Goal: Book appointment/travel/reservation

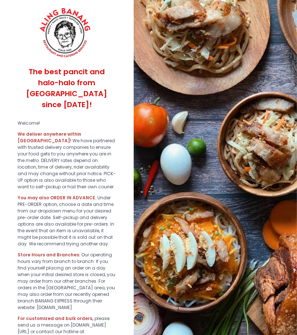
scroll to position [71, 0]
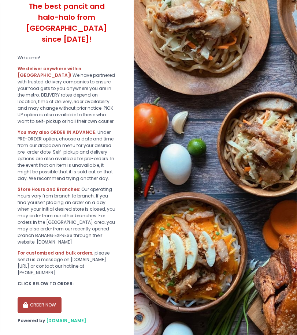
click at [37, 297] on button "ORDER NOW" at bounding box center [40, 305] width 44 height 16
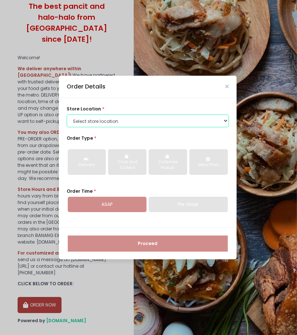
click at [97, 120] on select "Select store location ALING [GEOGRAPHIC_DATA] - [GEOGRAPHIC_DATA] [GEOGRAPHIC_D…" at bounding box center [148, 121] width 162 height 13
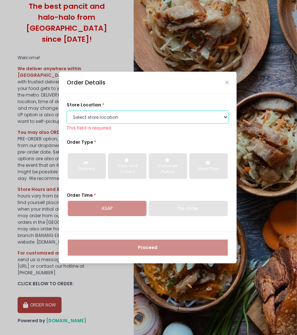
click at [142, 122] on select "Select store location ALING [GEOGRAPHIC_DATA] - [GEOGRAPHIC_DATA] [GEOGRAPHIC_D…" at bounding box center [148, 117] width 162 height 13
click at [141, 113] on select "Select store location ALING [GEOGRAPHIC_DATA] - [GEOGRAPHIC_DATA] [GEOGRAPHIC_D…" at bounding box center [148, 117] width 162 height 13
click at [124, 118] on select "Select store location ALING [GEOGRAPHIC_DATA] - [GEOGRAPHIC_DATA] [GEOGRAPHIC_D…" at bounding box center [148, 117] width 162 height 13
click at [139, 114] on select "Select store location ALING [GEOGRAPHIC_DATA] - [GEOGRAPHIC_DATA] [GEOGRAPHIC_D…" at bounding box center [148, 117] width 162 height 13
select select "61445fa8c0144a0f30d77b95"
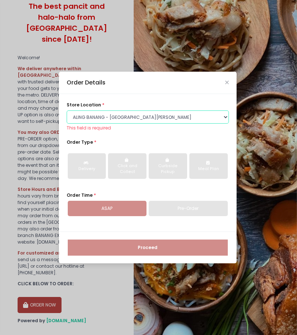
click at [67, 114] on select "Select store location ALING [GEOGRAPHIC_DATA] - [GEOGRAPHIC_DATA] [GEOGRAPHIC_D…" at bounding box center [148, 117] width 162 height 13
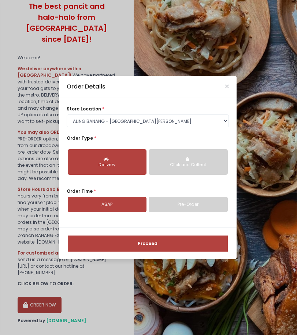
click at [177, 207] on link "Pre-Order" at bounding box center [188, 204] width 79 height 15
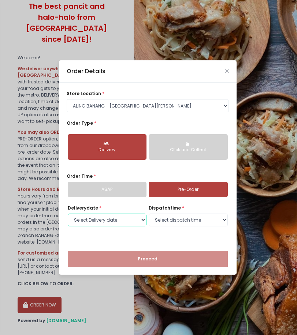
click at [138, 222] on select "Select Delivery date [DATE] [DATE] [DATE] [DATE] [DATE] [DATE] [DATE]" at bounding box center [107, 220] width 79 height 13
select select "[DATE]"
click at [68, 214] on select "Select Delivery date [DATE] [DATE] [DATE] [DATE] [DATE] [DATE] [DATE]" at bounding box center [107, 220] width 79 height 13
click at [167, 217] on select "Select dispatch time 07:00 AM - 07:30 AM 07:30 AM - 08:00 AM 08:00 AM - 08:30 A…" at bounding box center [188, 220] width 79 height 13
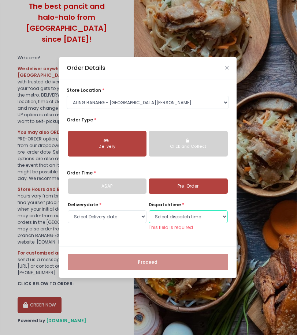
click at [162, 216] on select "Select dispatch time 07:00 AM - 07:30 AM 07:30 AM - 08:00 AM 08:00 AM - 08:30 A…" at bounding box center [188, 216] width 79 height 13
click at [149, 213] on select "Select dispatch time 07:00 AM - 07:30 AM 07:30 AM - 08:00 AM 08:00 AM - 08:30 A…" at bounding box center [188, 216] width 79 height 13
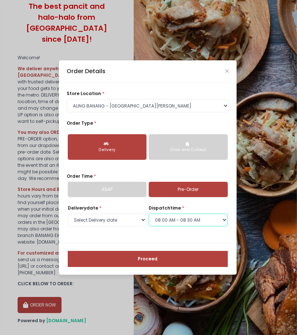
click at [165, 222] on select "Select dispatch time 07:00 AM - 07:30 AM 07:30 AM - 08:00 AM 08:00 AM - 08:30 A…" at bounding box center [188, 220] width 79 height 13
click at [149, 214] on select "Select dispatch time 07:00 AM - 07:30 AM 07:30 AM - 08:00 AM 08:00 AM - 08:30 A…" at bounding box center [188, 220] width 79 height 13
click at [169, 223] on select "Select dispatch time 07:00 AM - 07:30 AM 07:30 AM - 08:00 AM 08:00 AM - 08:30 A…" at bounding box center [188, 220] width 79 height 13
click at [149, 214] on select "Select dispatch time 07:00 AM - 07:30 AM 07:30 AM - 08:00 AM 08:00 AM - 08:30 A…" at bounding box center [188, 220] width 79 height 13
click at [161, 223] on select "Select dispatch time 07:00 AM - 07:30 AM 07:30 AM - 08:00 AM 08:00 AM - 08:30 A…" at bounding box center [188, 220] width 79 height 13
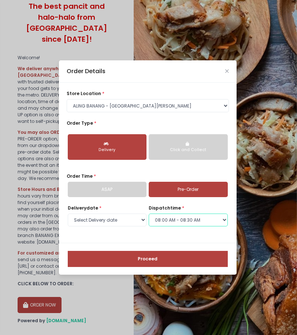
select select "08:30"
click at [149, 214] on select "Select dispatch time 07:00 AM - 07:30 AM 07:30 AM - 08:00 AM 08:00 AM - 08:30 A…" at bounding box center [188, 220] width 79 height 13
click at [140, 224] on select "Select Delivery date [DATE] [DATE] [DATE] [DATE] [DATE] [DATE] [DATE]" at bounding box center [107, 220] width 79 height 13
click at [68, 214] on select "Select Delivery date [DATE] [DATE] [DATE] [DATE] [DATE] [DATE] [DATE]" at bounding box center [107, 220] width 79 height 13
click at [146, 263] on button "Proceed" at bounding box center [148, 259] width 160 height 16
